Goal: Task Accomplishment & Management: Use online tool/utility

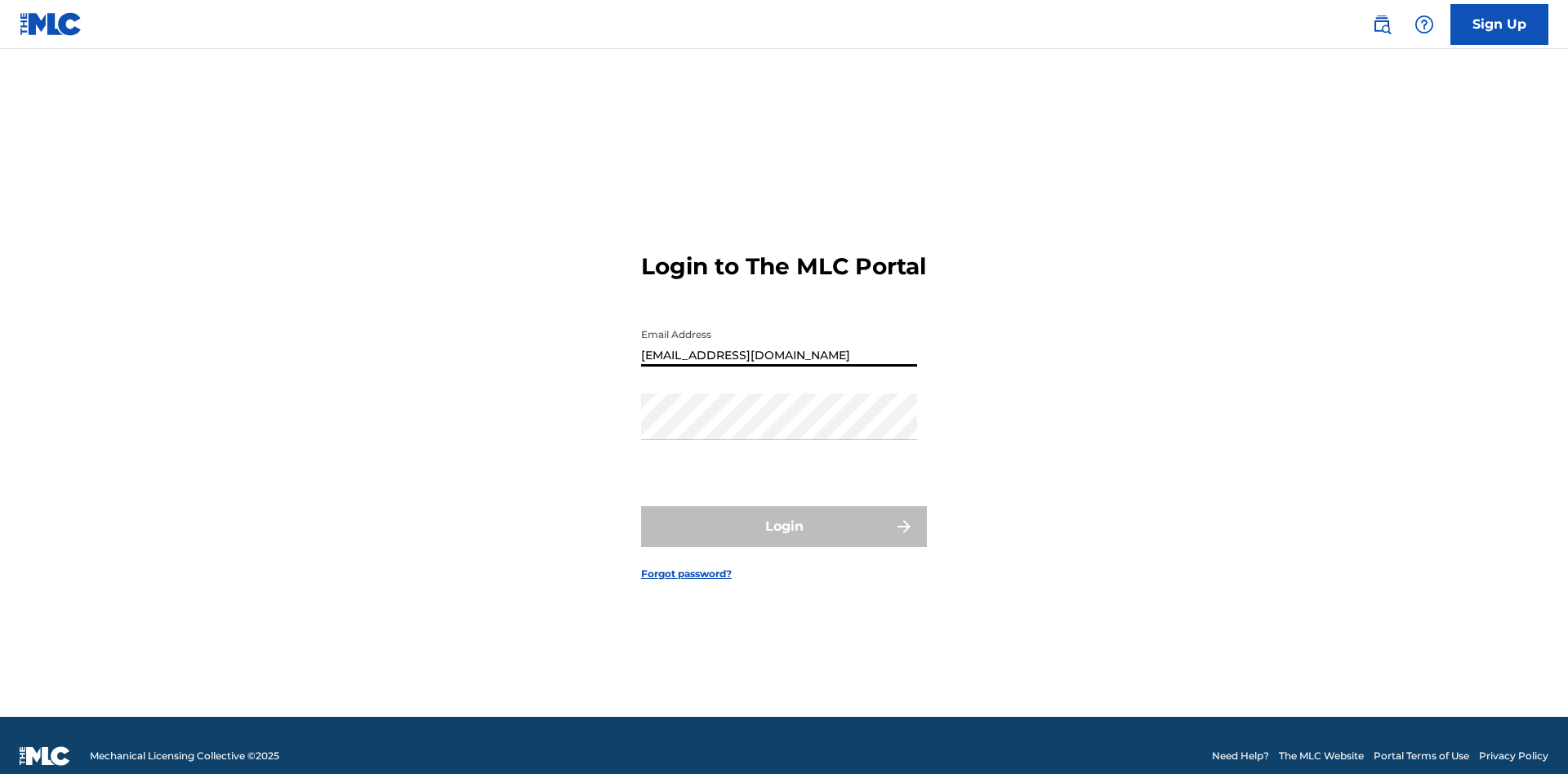
type input "[EMAIL_ADDRESS][DOMAIN_NAME]"
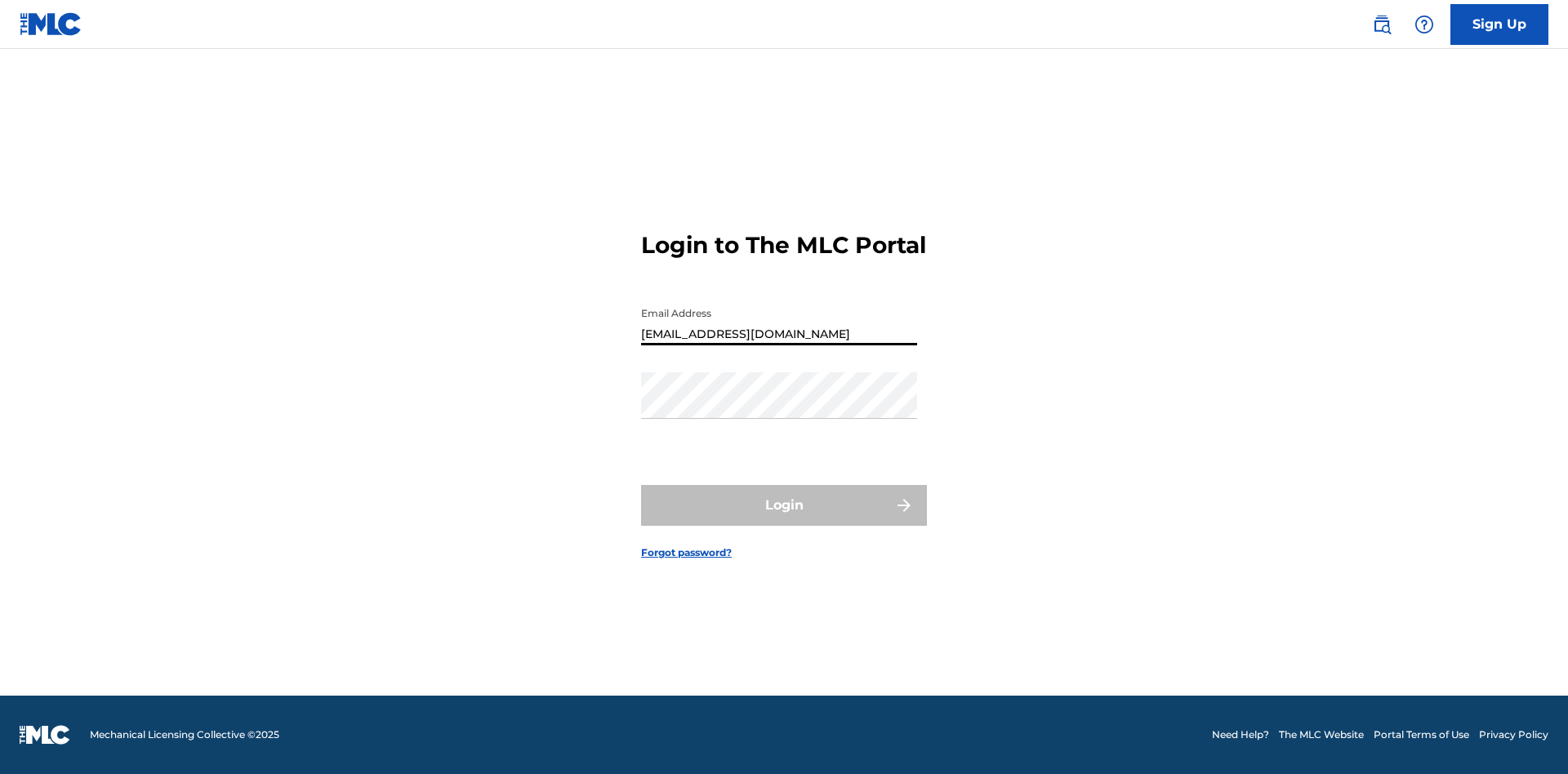
click at [784, 519] on button "Login" at bounding box center [783, 505] width 285 height 41
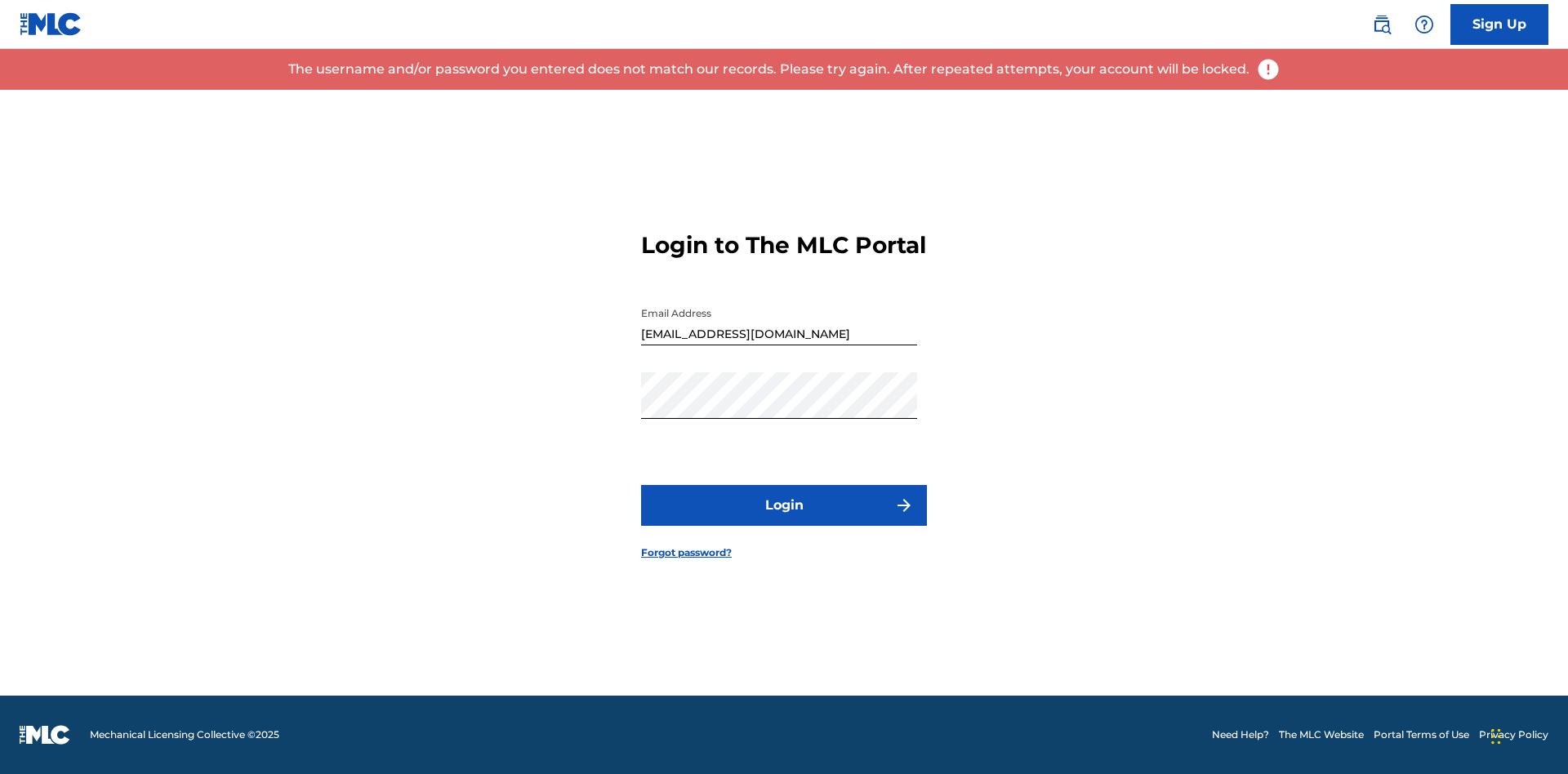
click at [779, 335] on input "[EMAIL_ADDRESS][DOMAIN_NAME]" at bounding box center [779, 322] width 276 height 47
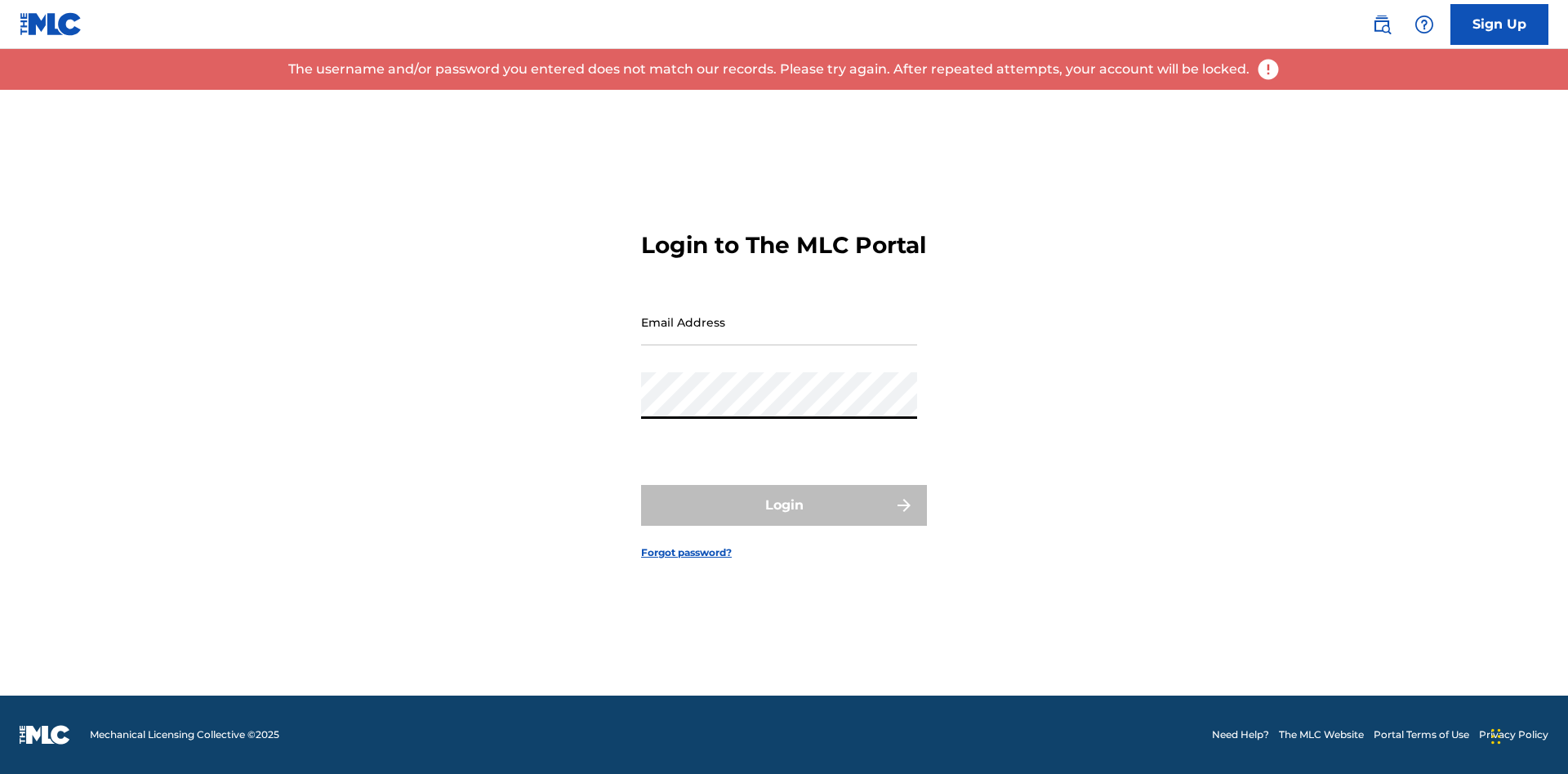
click at [779, 335] on input "Email Address" at bounding box center [779, 322] width 276 height 47
click at [784, 519] on button "Login" at bounding box center [783, 505] width 285 height 41
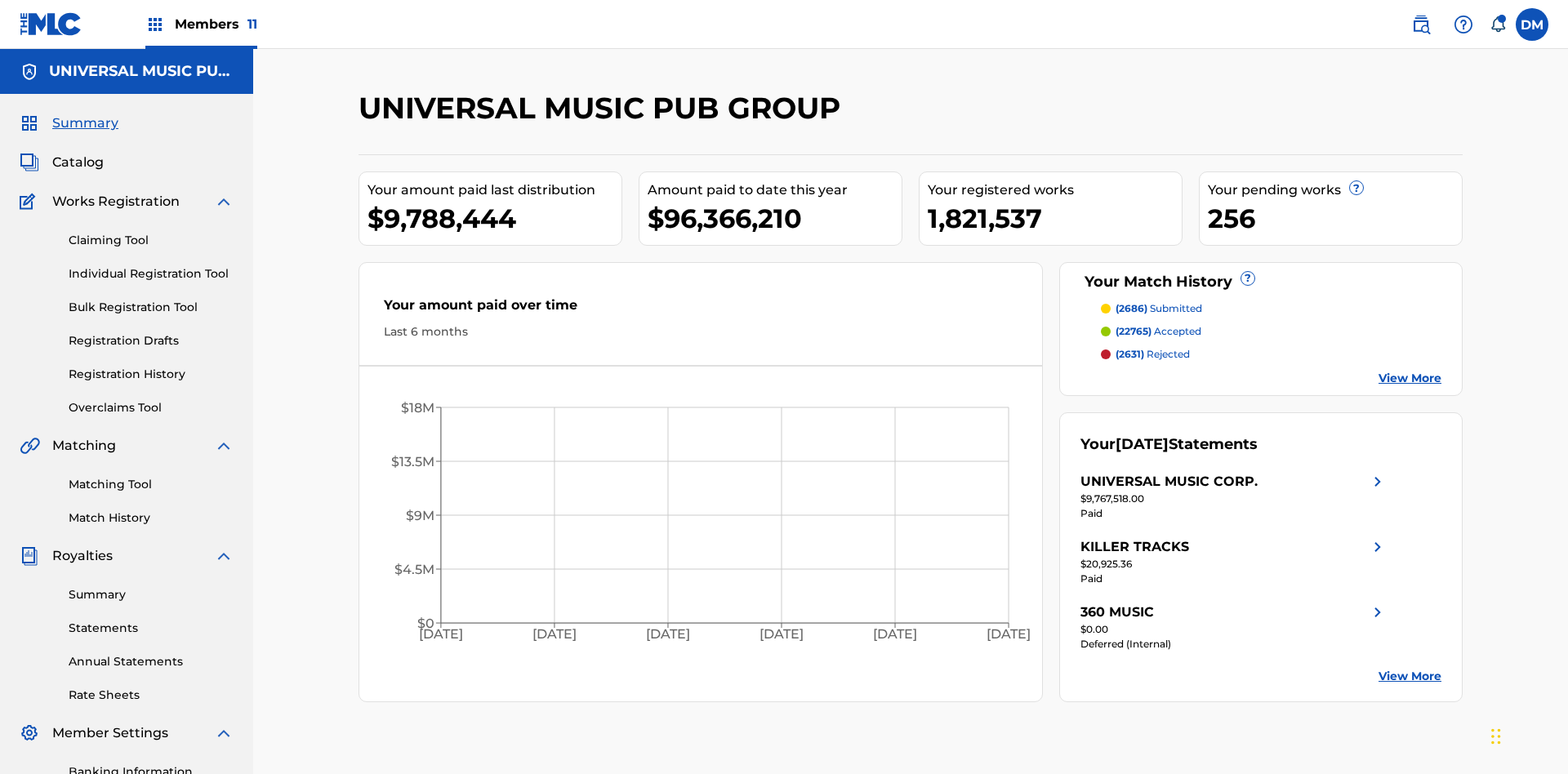
click at [151, 265] on link "Individual Registration Tool" at bounding box center [151, 274] width 165 height 17
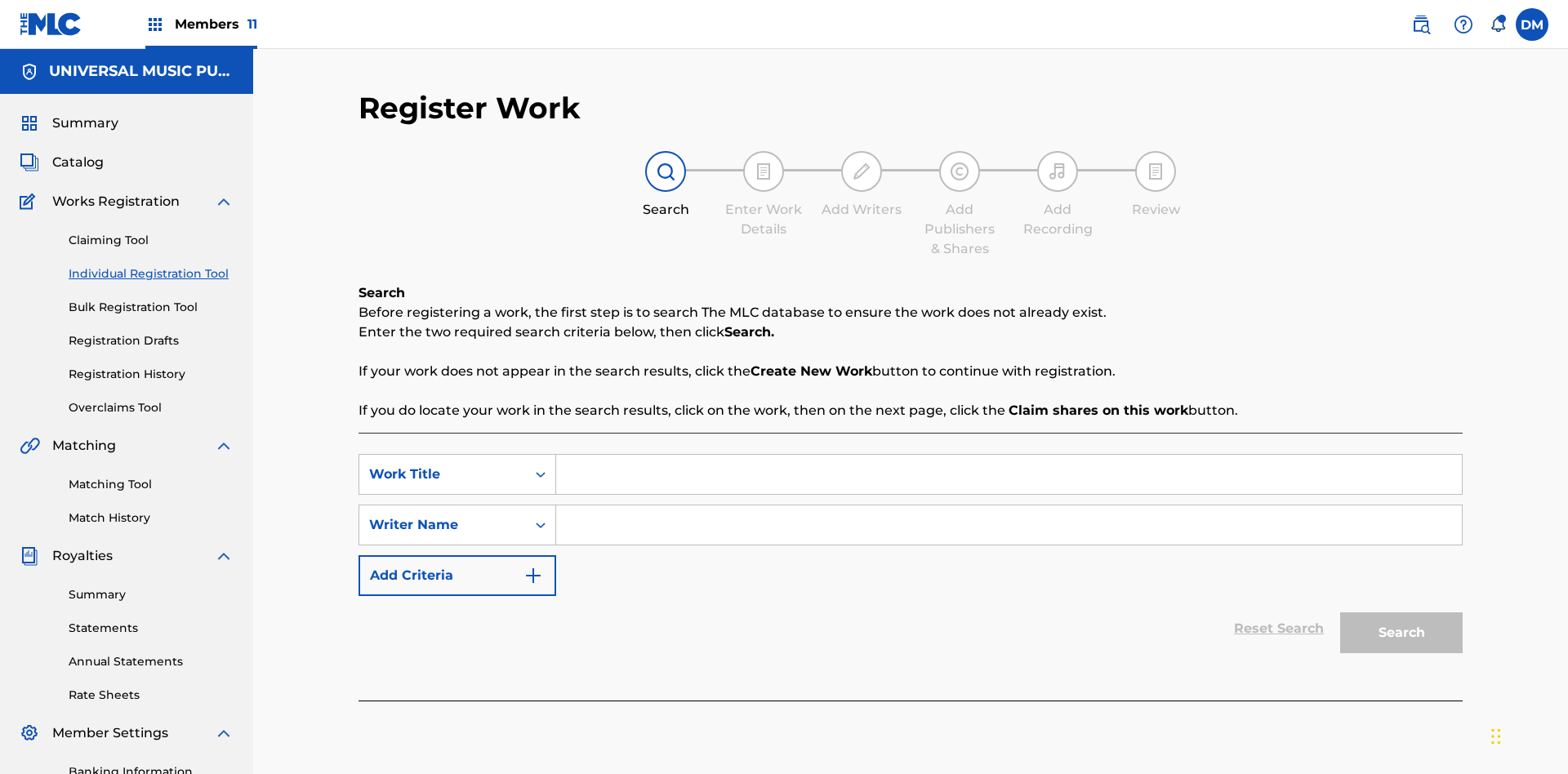
click at [1009, 455] on input "Search Form" at bounding box center [1009, 474] width 906 height 39
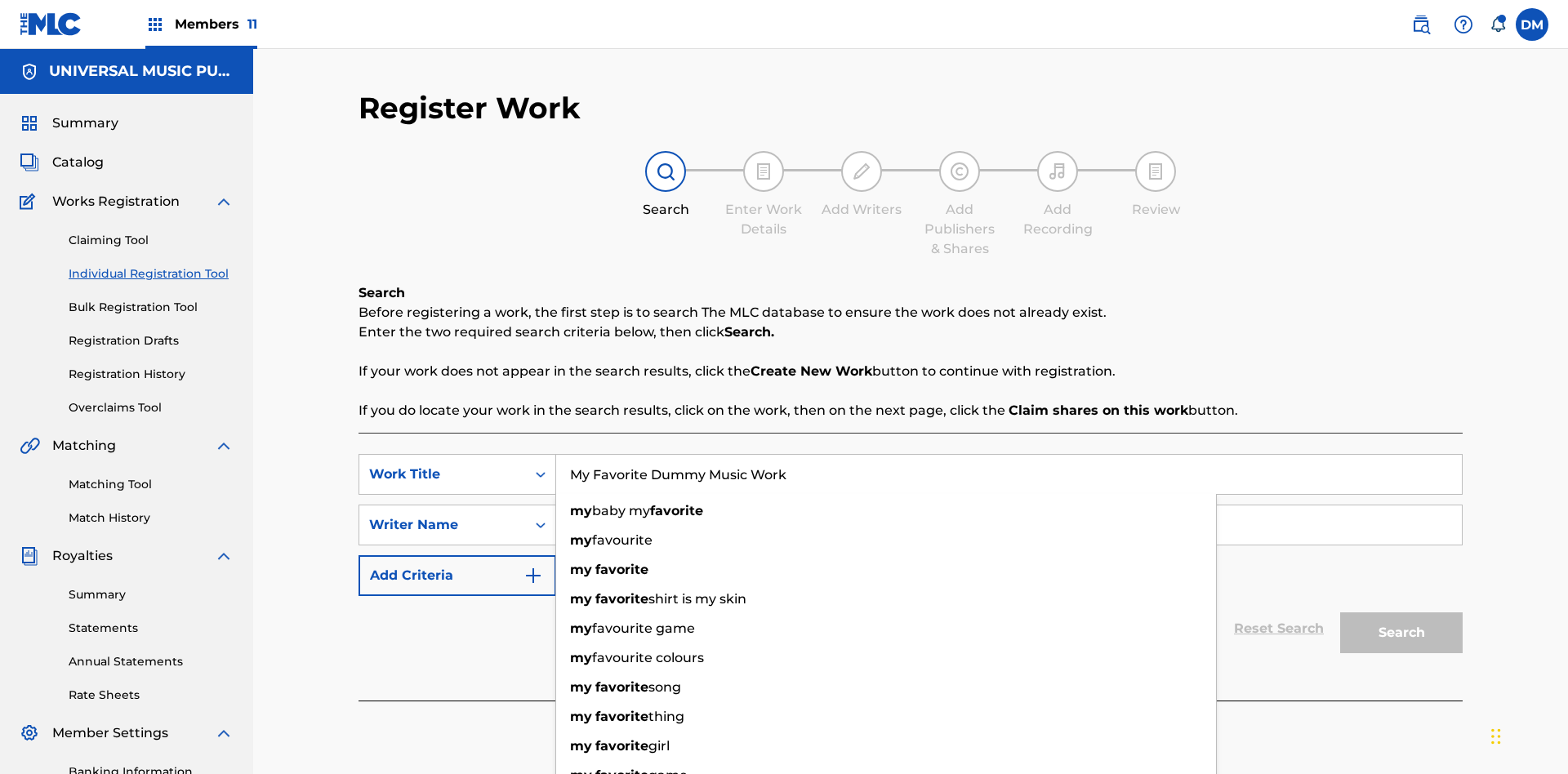
type input "My Favorite Dummy Music Work"
click at [1009, 505] on input "Search Form" at bounding box center [1009, 524] width 906 height 39
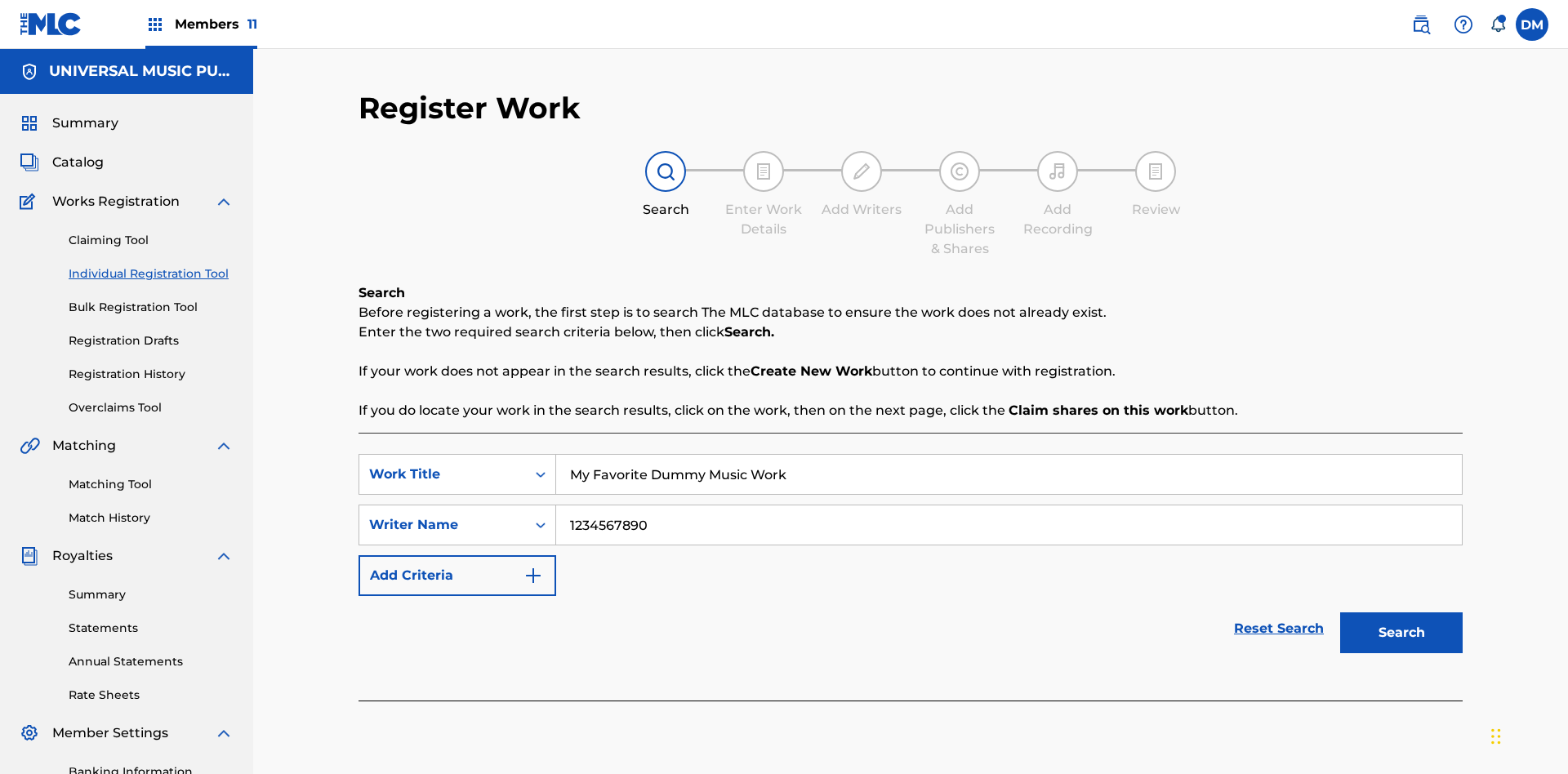
type input "1234567890"
click at [1402, 613] on button "Search" at bounding box center [1401, 633] width 122 height 41
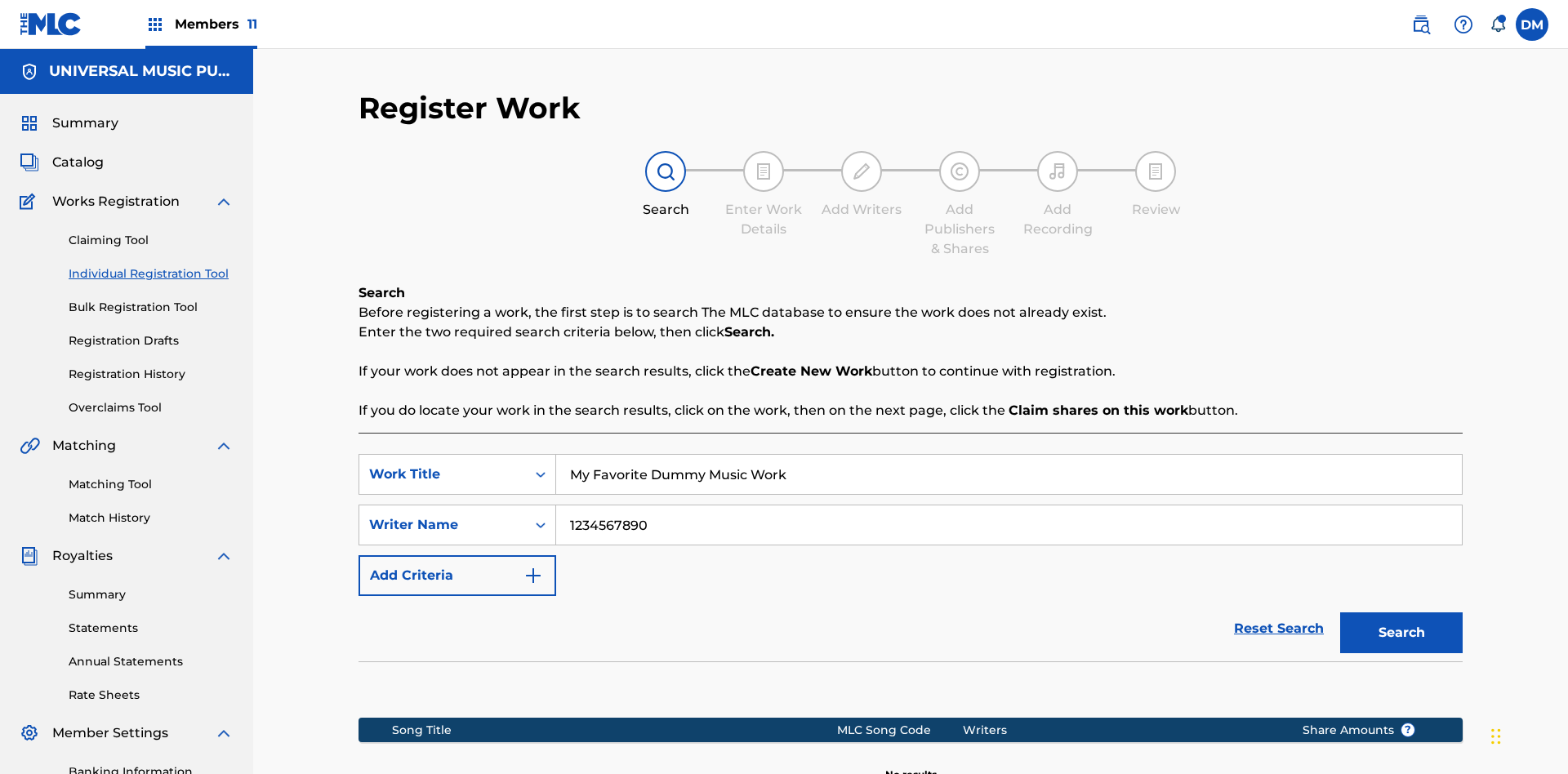
scroll to position [239, 0]
